Goal: Task Accomplishment & Management: Complete application form

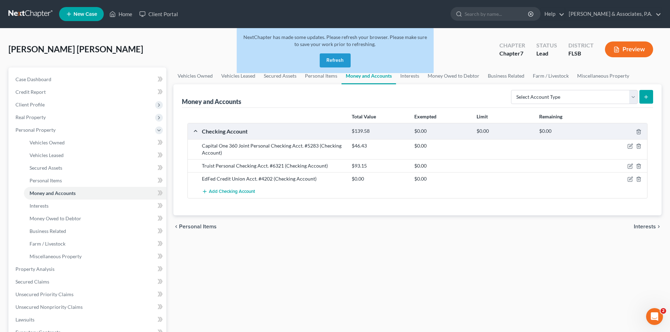
click at [341, 59] on button "Refresh" at bounding box center [335, 60] width 31 height 14
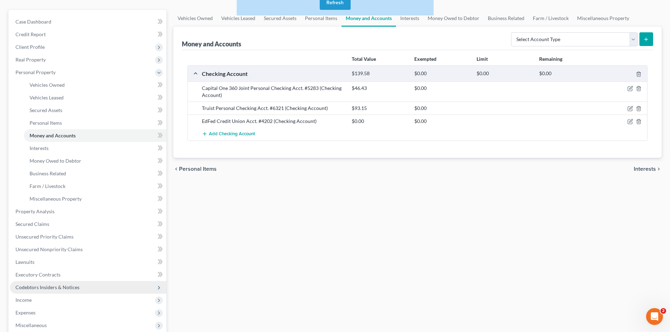
scroll to position [70, 0]
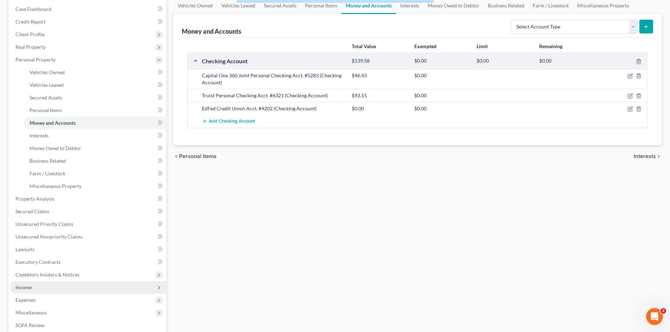
click at [43, 286] on span "Income" at bounding box center [88, 287] width 156 height 13
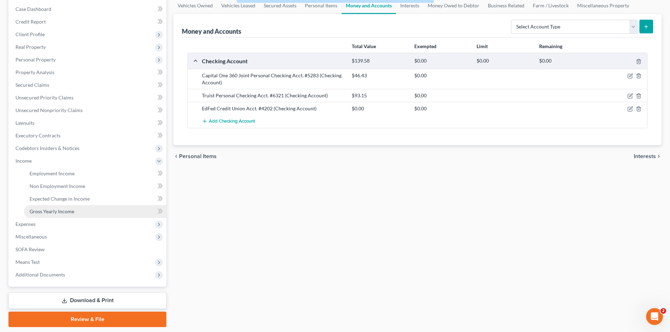
click at [44, 211] on span "Gross Yearly Income" at bounding box center [52, 212] width 45 height 6
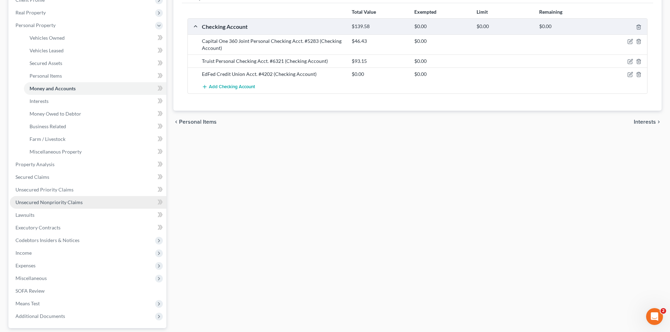
scroll to position [105, 0]
click at [36, 250] on span "Income" at bounding box center [88, 252] width 156 height 13
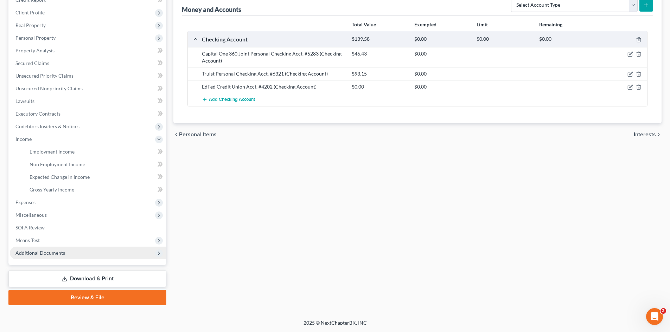
scroll to position [92, 0]
click at [62, 189] on span "Gross Yearly Income" at bounding box center [52, 190] width 45 height 6
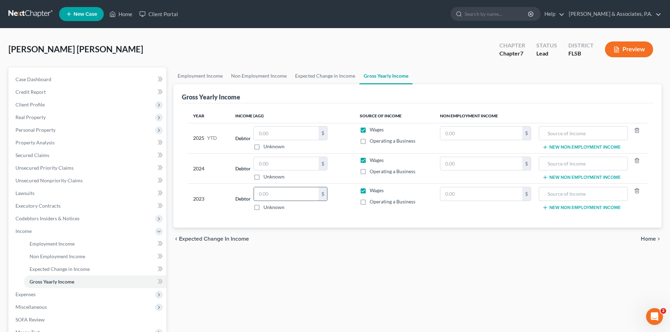
click at [272, 194] on input "text" at bounding box center [286, 193] width 65 height 13
click at [126, 14] on link "Home" at bounding box center [121, 14] width 30 height 13
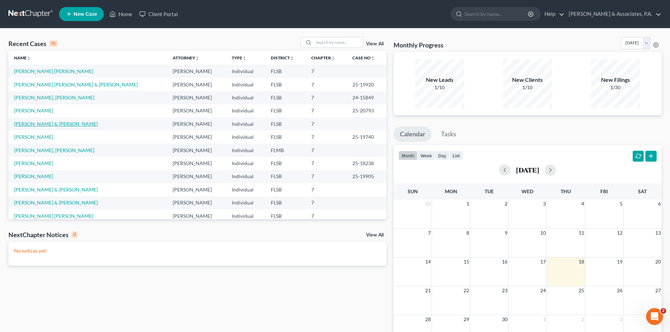
click at [34, 126] on link "Medina, Mark & Mary" at bounding box center [56, 124] width 84 height 6
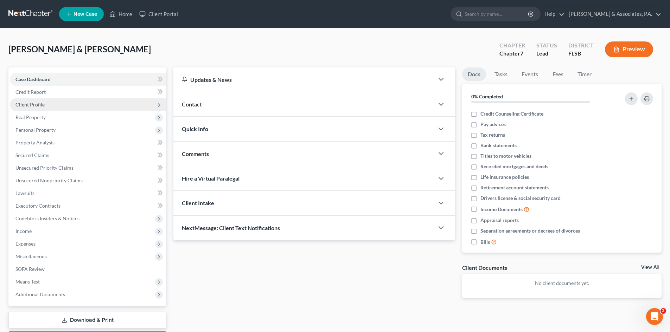
click at [34, 104] on span "Client Profile" at bounding box center [29, 105] width 29 height 6
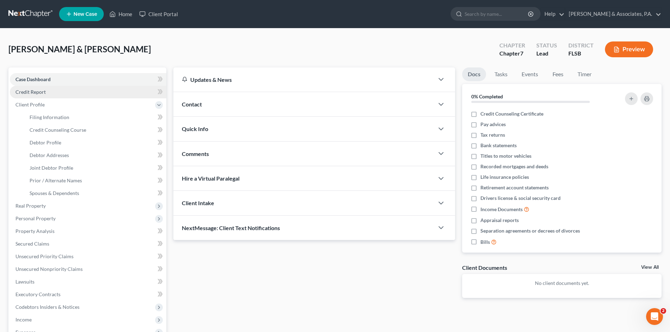
click at [34, 94] on span "Credit Report" at bounding box center [30, 92] width 30 height 6
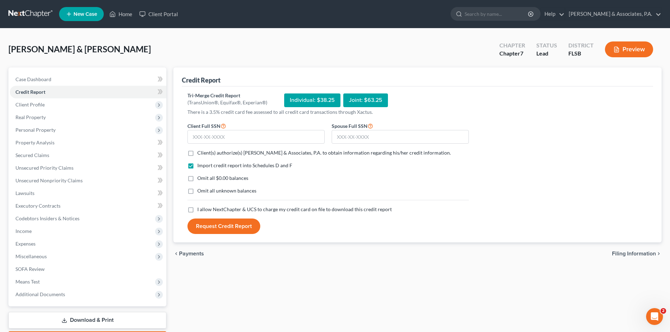
click at [197, 154] on label "Client(s) authorize(s) Adams & Associates, P.A. to obtain information regarding…" at bounding box center [324, 152] width 254 height 7
click at [200, 154] on input "Client(s) authorize(s) Adams & Associates, P.A. to obtain information regarding…" at bounding box center [202, 151] width 5 height 5
checkbox input "true"
click at [201, 137] on input "text" at bounding box center [255, 137] width 137 height 14
type input "595-73-4419"
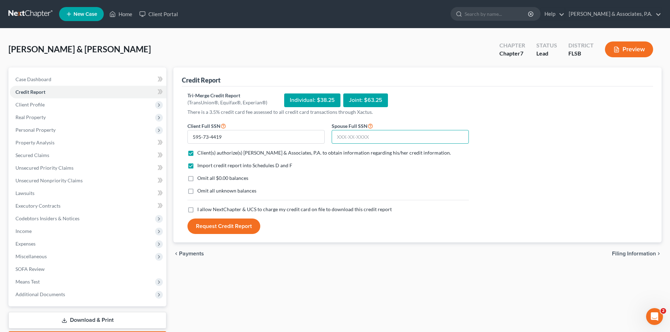
click at [341, 135] on input "text" at bounding box center [400, 137] width 137 height 14
click at [347, 137] on input "text" at bounding box center [400, 137] width 137 height 14
type input "589-08-8644"
click at [197, 209] on label "I allow NextChapter & UCS to charge my credit card on file to download this cre…" at bounding box center [294, 209] width 194 height 7
click at [200, 209] on input "I allow NextChapter & UCS to charge my credit card on file to download this cre…" at bounding box center [202, 208] width 5 height 5
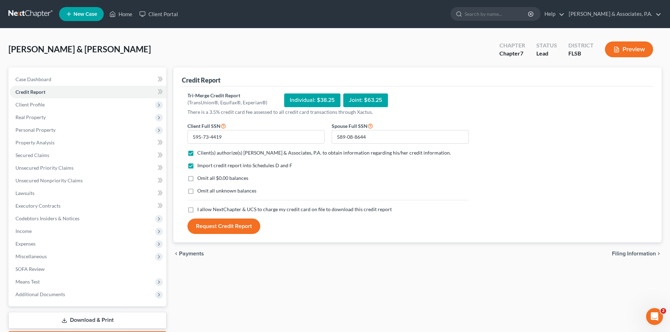
checkbox input "true"
click at [217, 225] on button "Request Credit Report" at bounding box center [223, 226] width 73 height 15
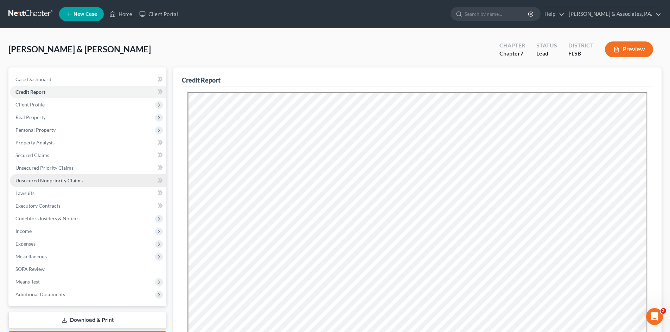
click at [39, 178] on span "Unsecured Nonpriority Claims" at bounding box center [48, 181] width 67 height 6
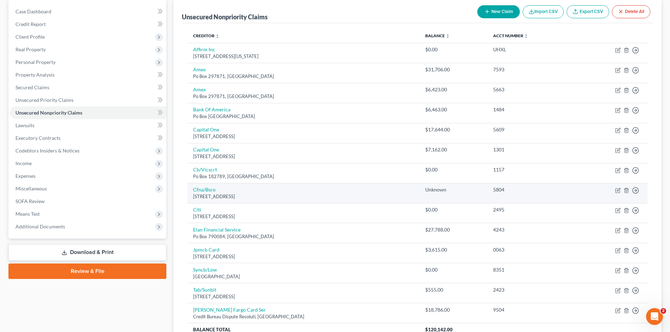
scroll to position [70, 0]
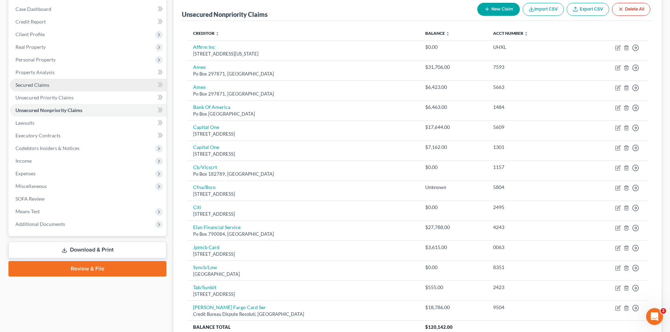
click at [68, 85] on link "Secured Claims" at bounding box center [88, 85] width 156 height 13
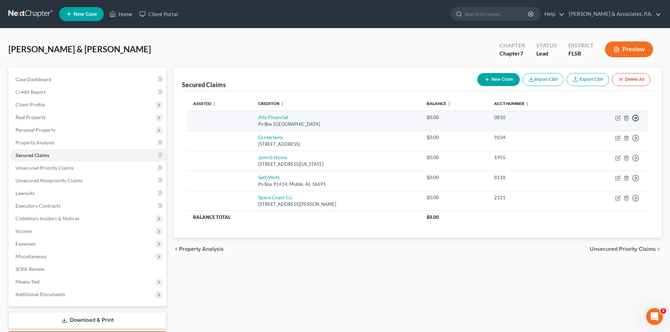
click at [636, 118] on icon "button" at bounding box center [635, 118] width 7 height 7
click at [606, 135] on link "Move to F" at bounding box center [603, 135] width 59 height 12
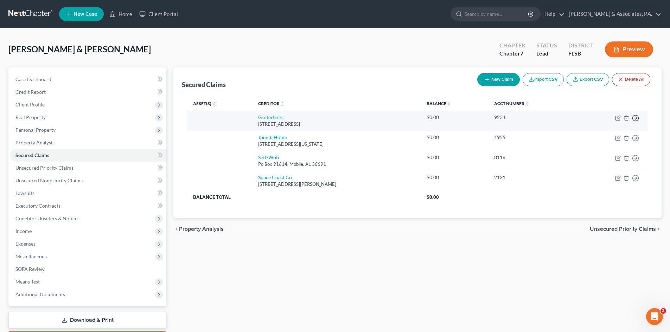
click at [634, 116] on icon "button" at bounding box center [635, 118] width 7 height 7
click at [612, 135] on link "Move to F" at bounding box center [603, 135] width 59 height 12
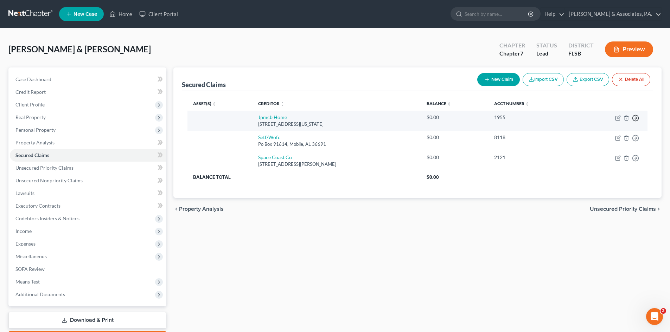
click at [634, 117] on icon "button" at bounding box center [635, 118] width 7 height 7
click at [614, 134] on link "Move to F" at bounding box center [603, 135] width 59 height 12
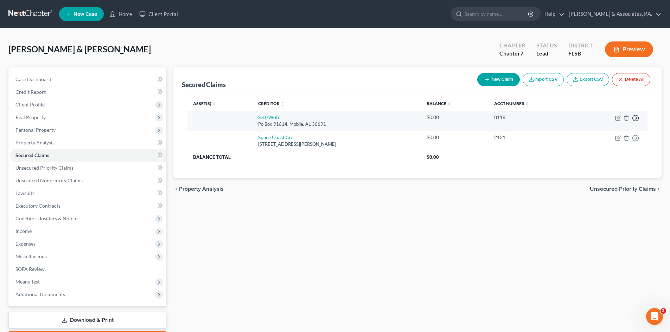
click at [635, 119] on icon "button" at bounding box center [635, 118] width 7 height 7
click at [607, 133] on link "Move to F" at bounding box center [603, 135] width 59 height 12
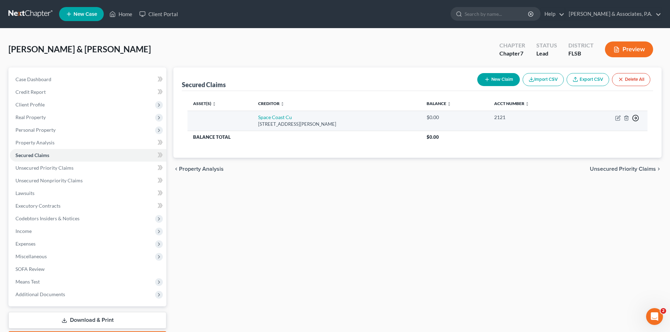
click at [636, 118] on line "button" at bounding box center [635, 118] width 2 height 0
click at [610, 135] on link "Move to F" at bounding box center [603, 135] width 59 height 12
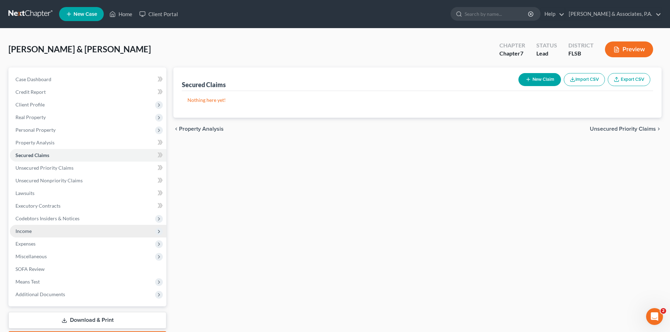
click at [34, 231] on span "Income" at bounding box center [88, 231] width 156 height 13
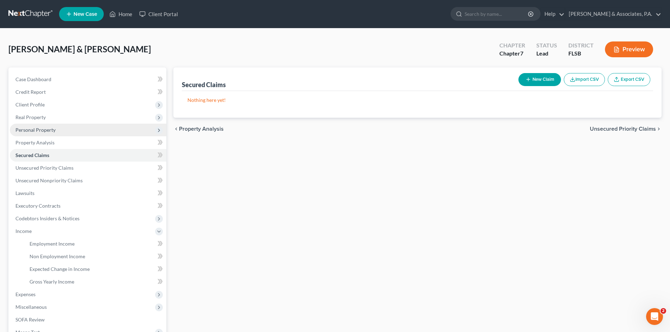
click at [32, 132] on span "Personal Property" at bounding box center [35, 130] width 40 height 6
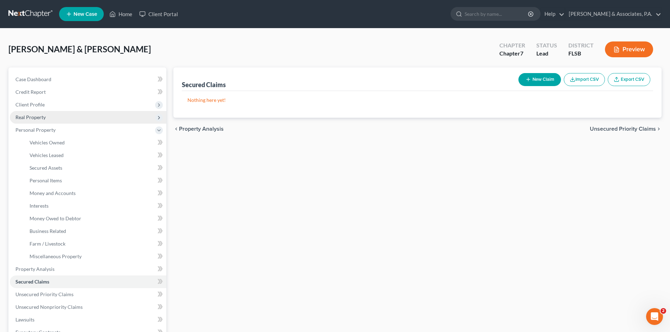
click at [32, 118] on span "Real Property" at bounding box center [30, 117] width 30 height 6
